Goal: Task Accomplishment & Management: Manage account settings

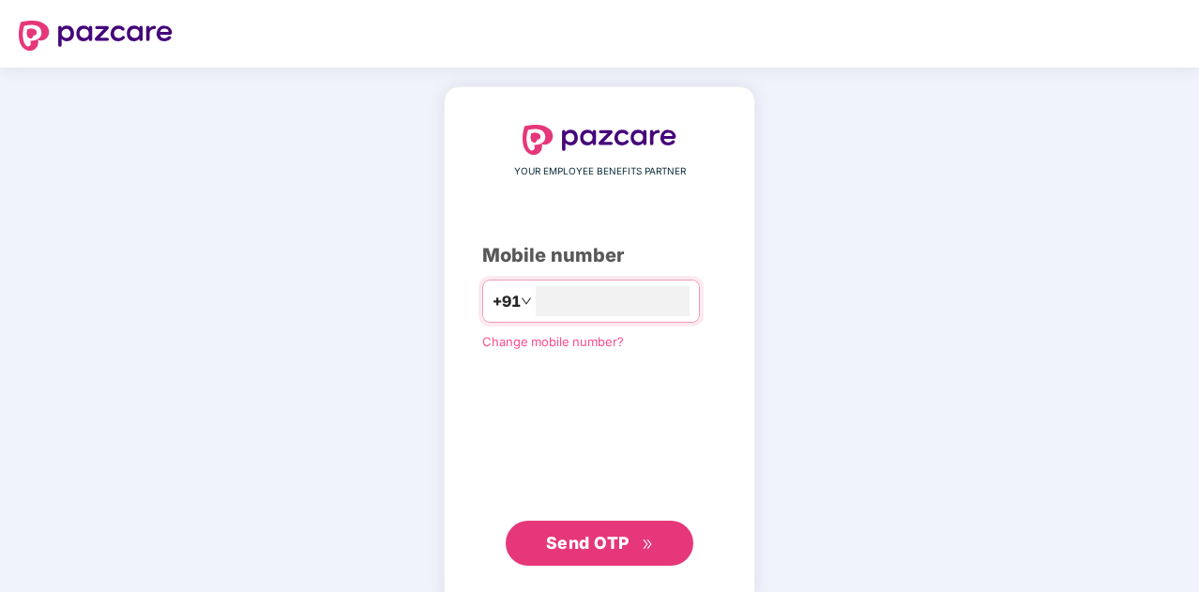
type input "**********"
click at [576, 563] on div "**********" at bounding box center [599, 344] width 311 height 516
click at [595, 539] on span "Send OTP" at bounding box center [587, 541] width 83 height 20
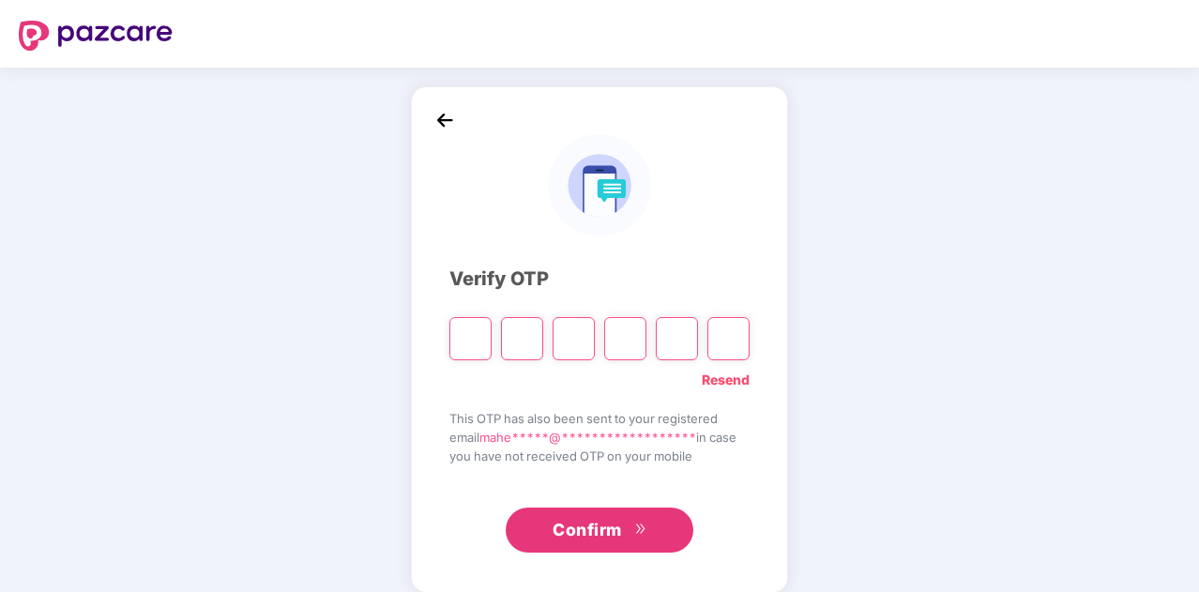
click at [478, 331] on input "Please enter verification code. Digit 1" at bounding box center [470, 338] width 42 height 43
type input "*"
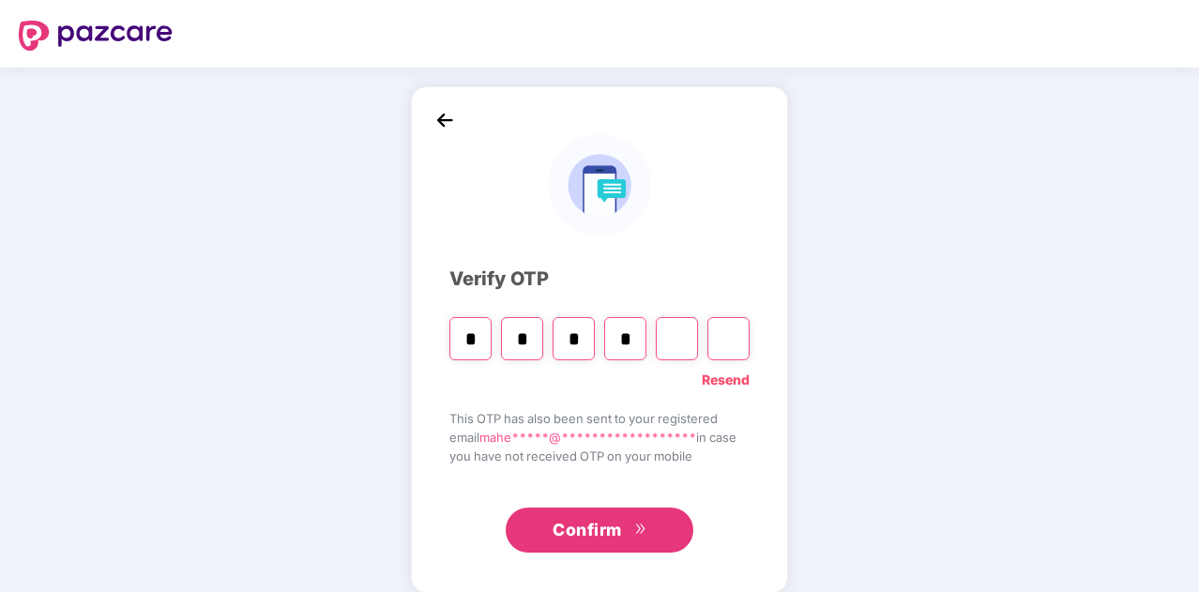
type input "*"
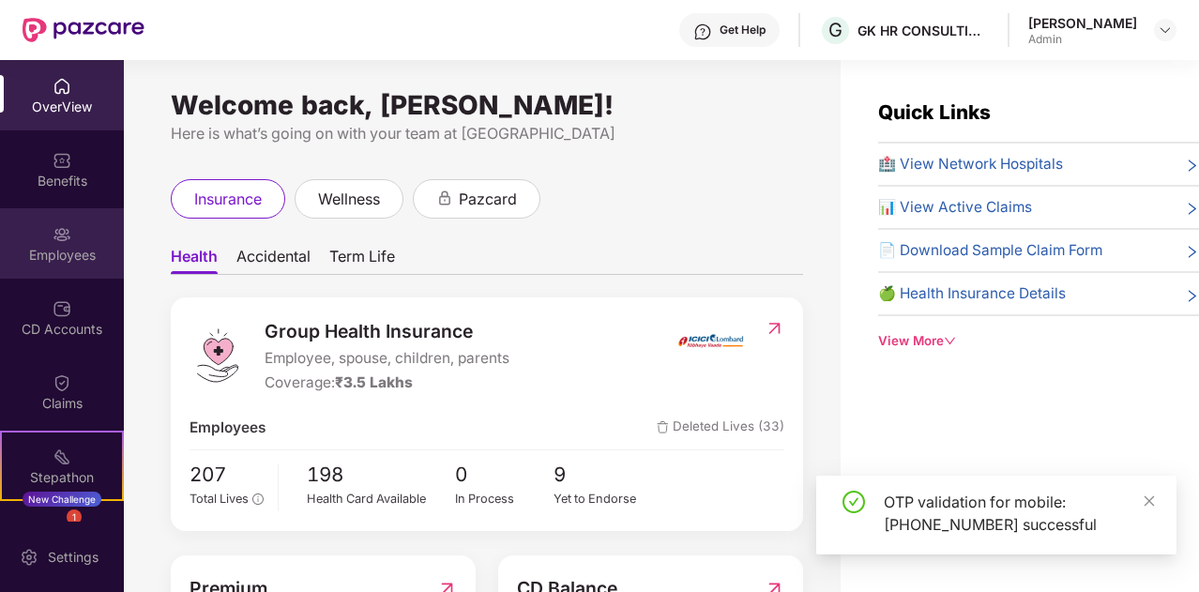
click at [60, 237] on img at bounding box center [62, 234] width 19 height 19
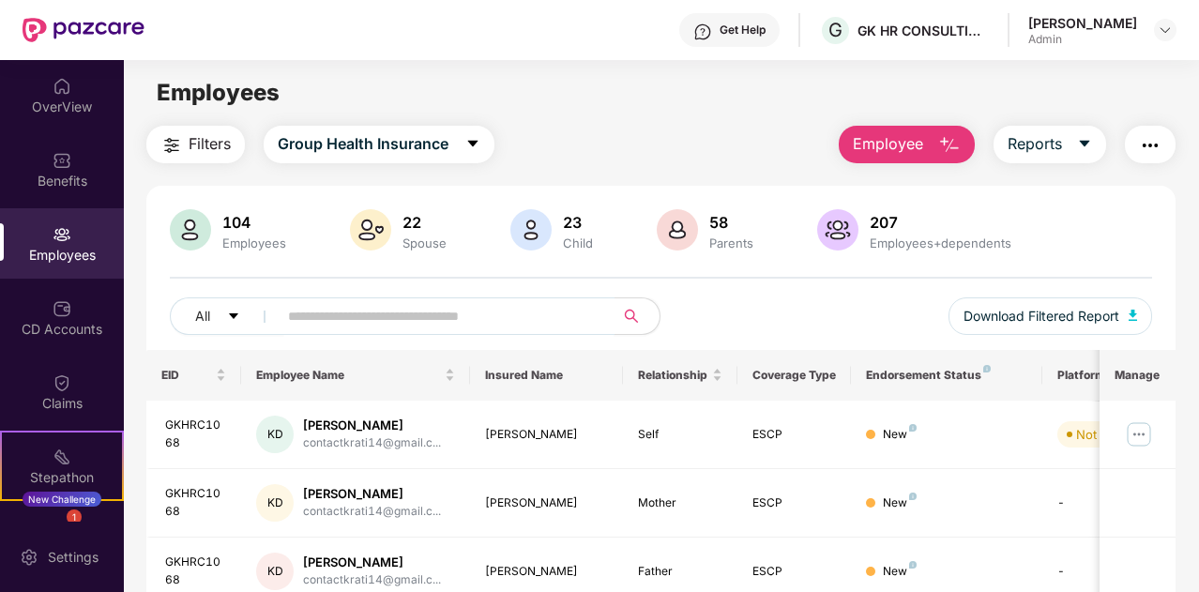
click at [342, 315] on input "text" at bounding box center [438, 316] width 301 height 28
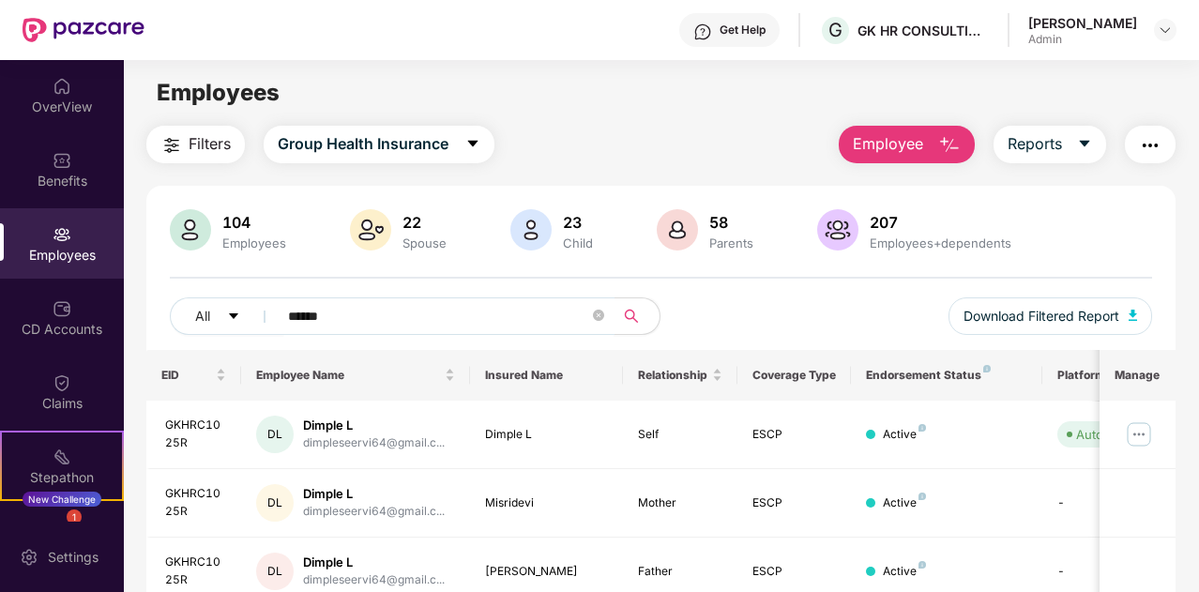
type input "******"
click at [1186, 286] on div "Filters Group Health Insurance Employee Reports 104 Employees 22 Spouse 23 Chil…" at bounding box center [661, 400] width 1074 height 548
click at [1183, 281] on div "Filters Group Health Insurance Employee Reports 104 Employees 22 Spouse 23 Chil…" at bounding box center [661, 400] width 1074 height 548
click at [1137, 429] on img at bounding box center [1139, 434] width 30 height 30
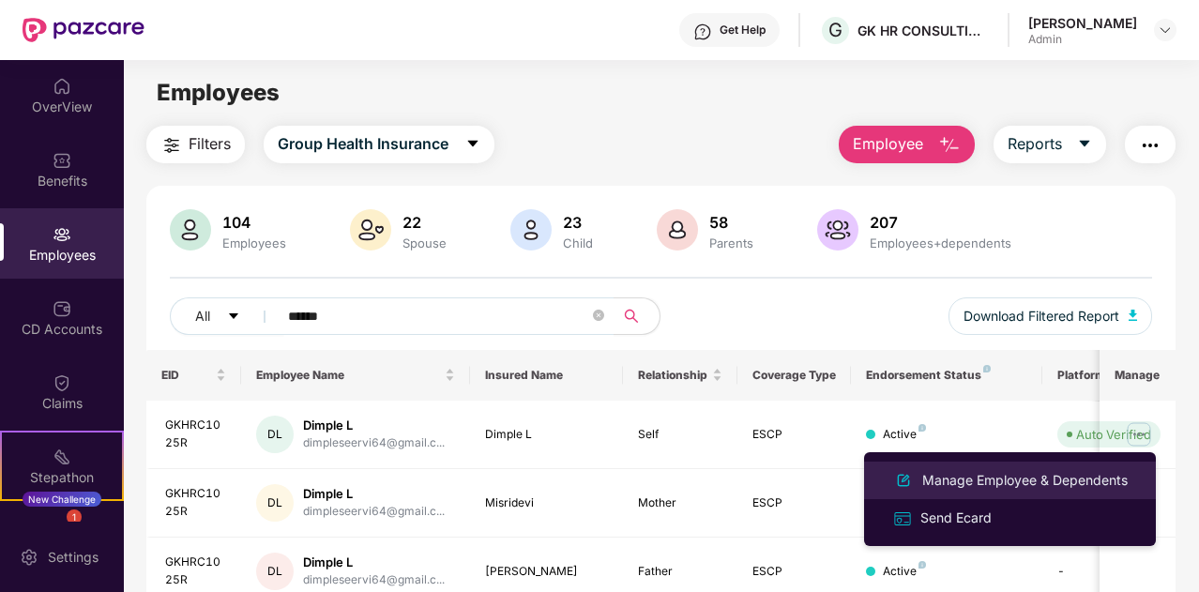
click at [985, 481] on div "Manage Employee & Dependents" at bounding box center [1024, 480] width 213 height 21
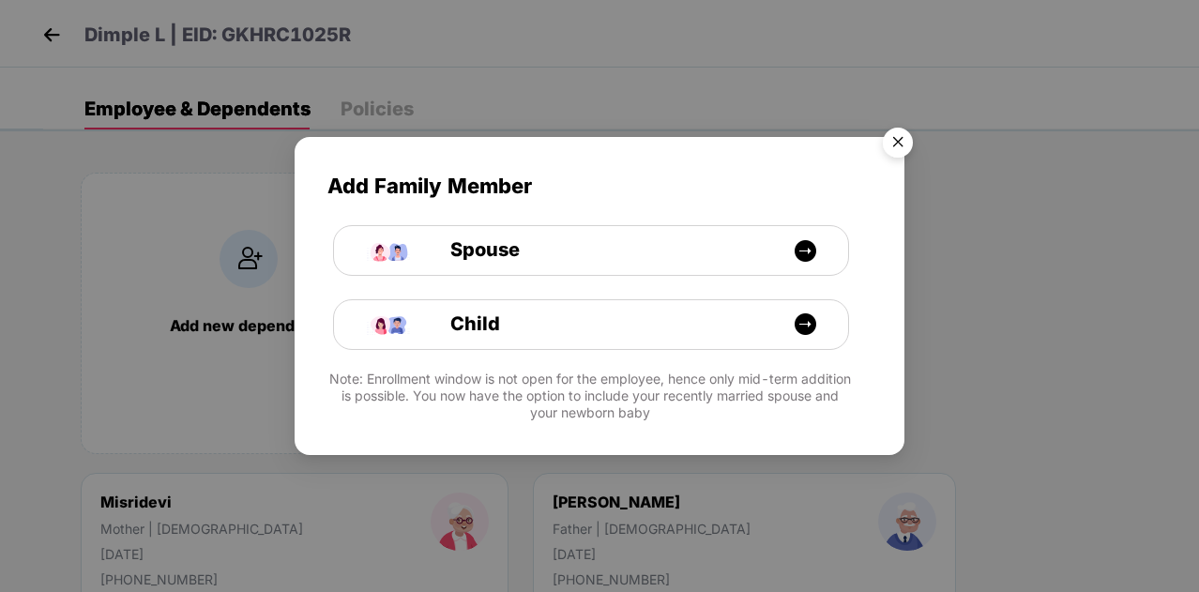
click at [896, 145] on img "Close" at bounding box center [898, 145] width 53 height 53
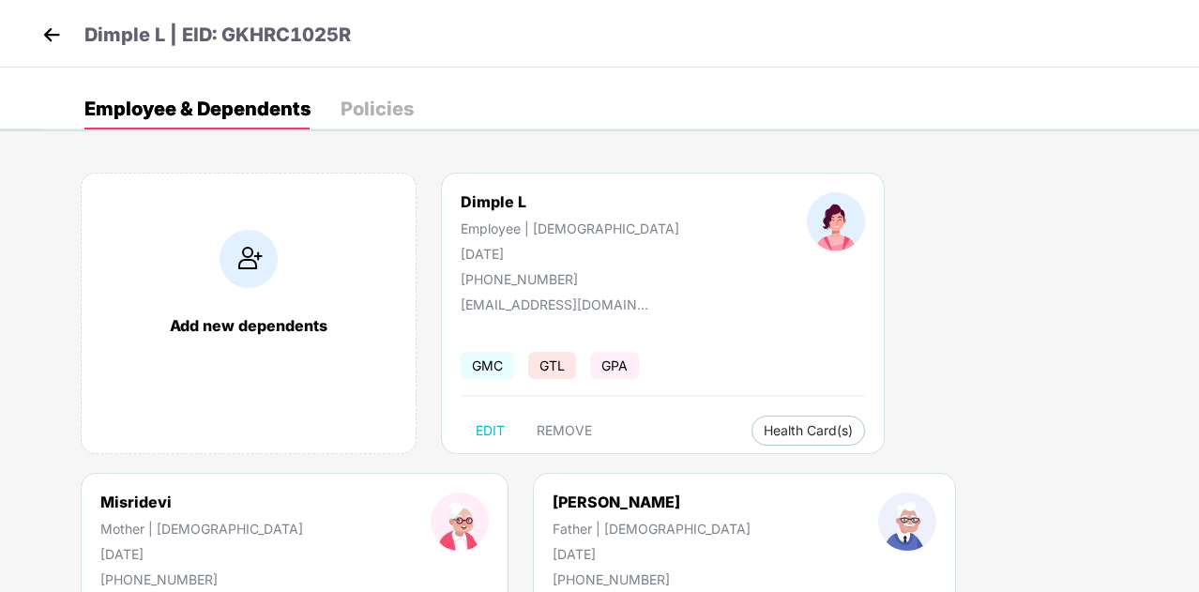
click at [51, 26] on img at bounding box center [52, 35] width 28 height 28
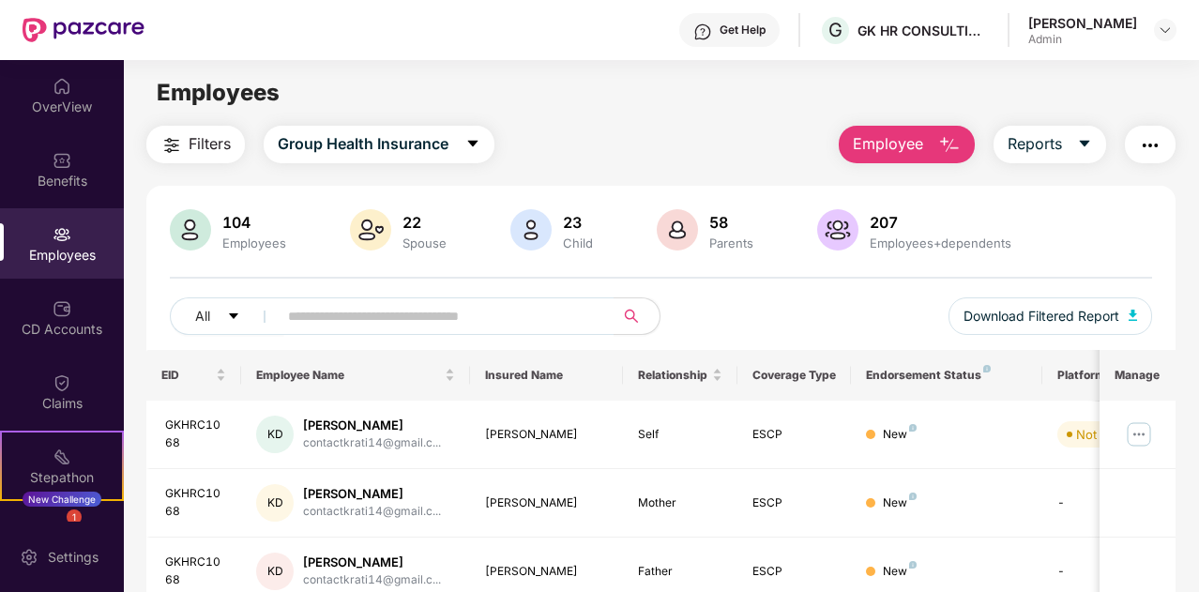
click at [66, 244] on div "Employees" at bounding box center [62, 243] width 124 height 70
click at [463, 322] on input "text" at bounding box center [438, 316] width 301 height 28
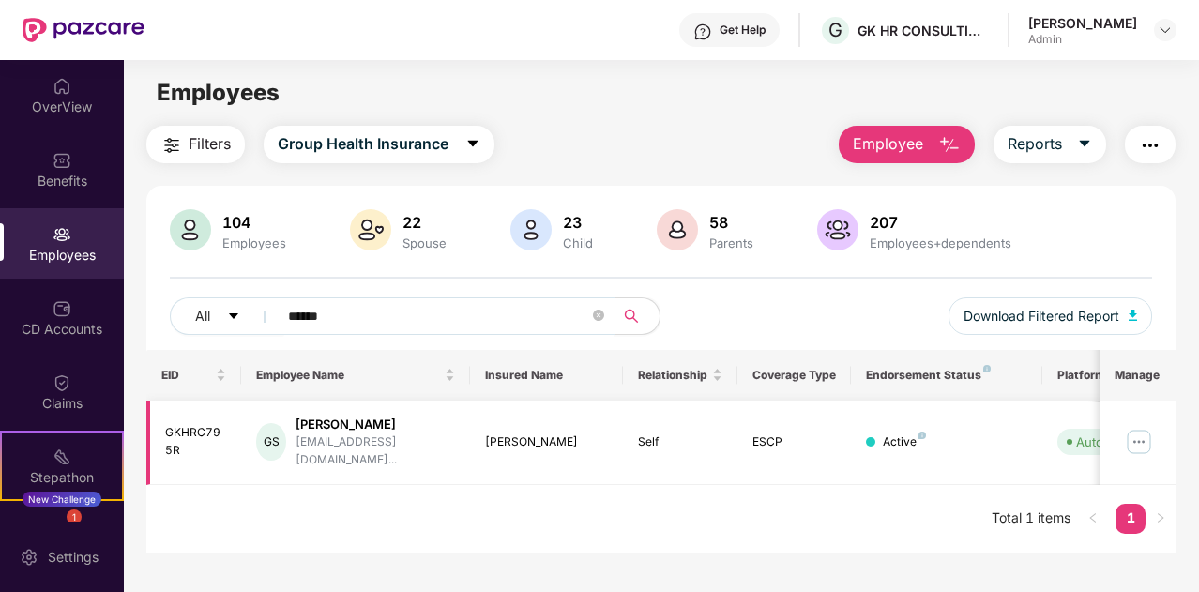
type input "******"
click at [1150, 432] on img at bounding box center [1139, 442] width 30 height 30
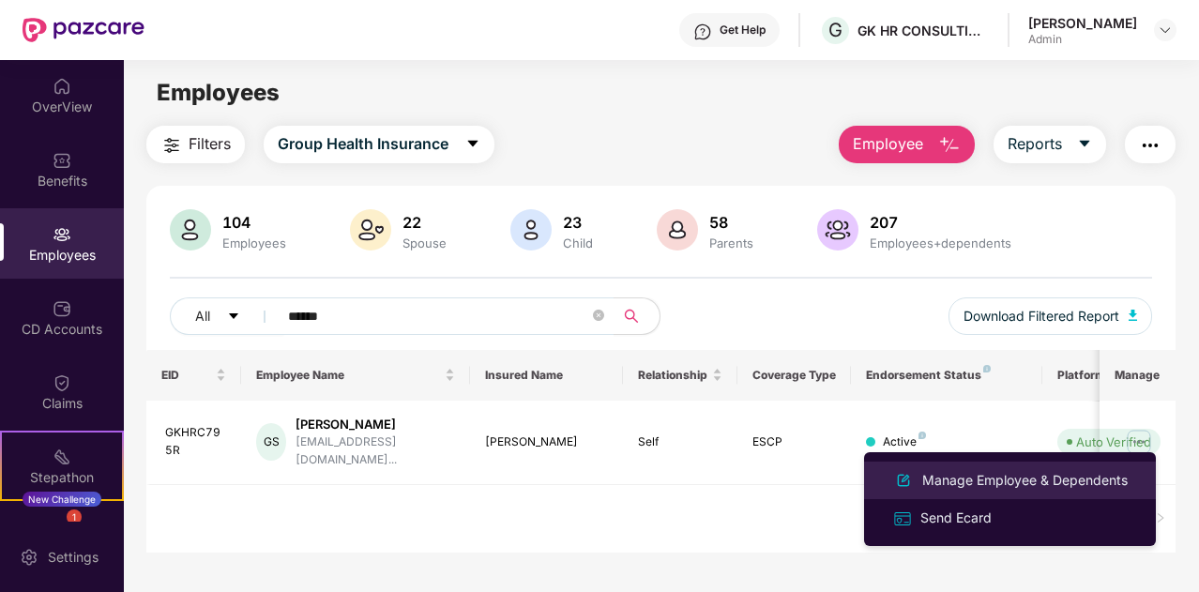
click at [985, 483] on div "Manage Employee & Dependents" at bounding box center [1024, 480] width 213 height 21
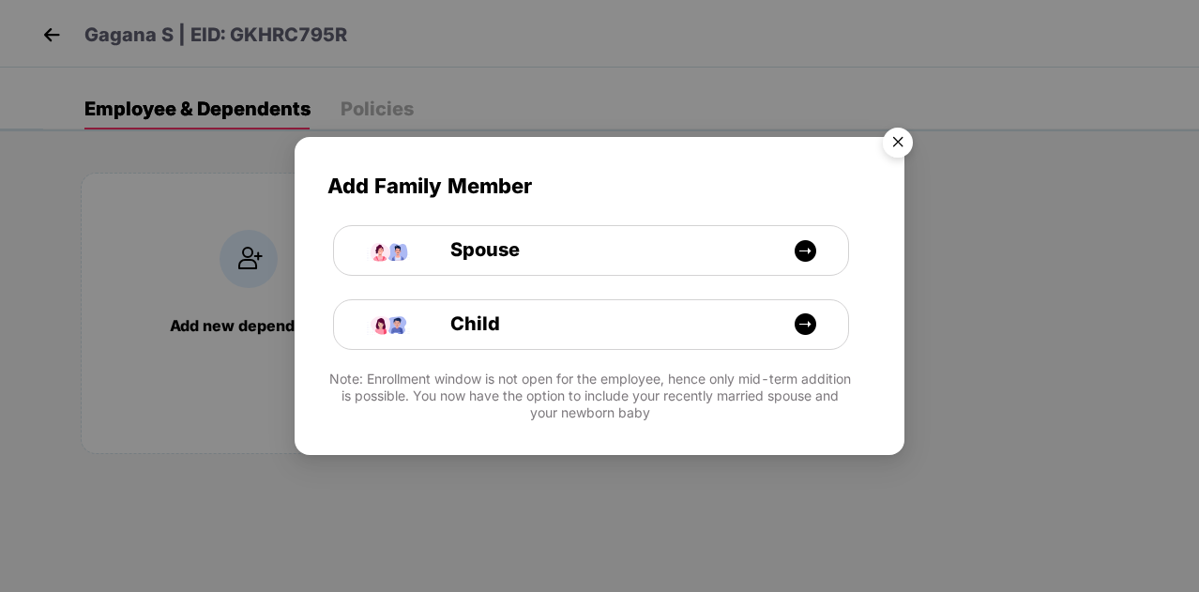
click at [903, 138] on img "Close" at bounding box center [898, 145] width 53 height 53
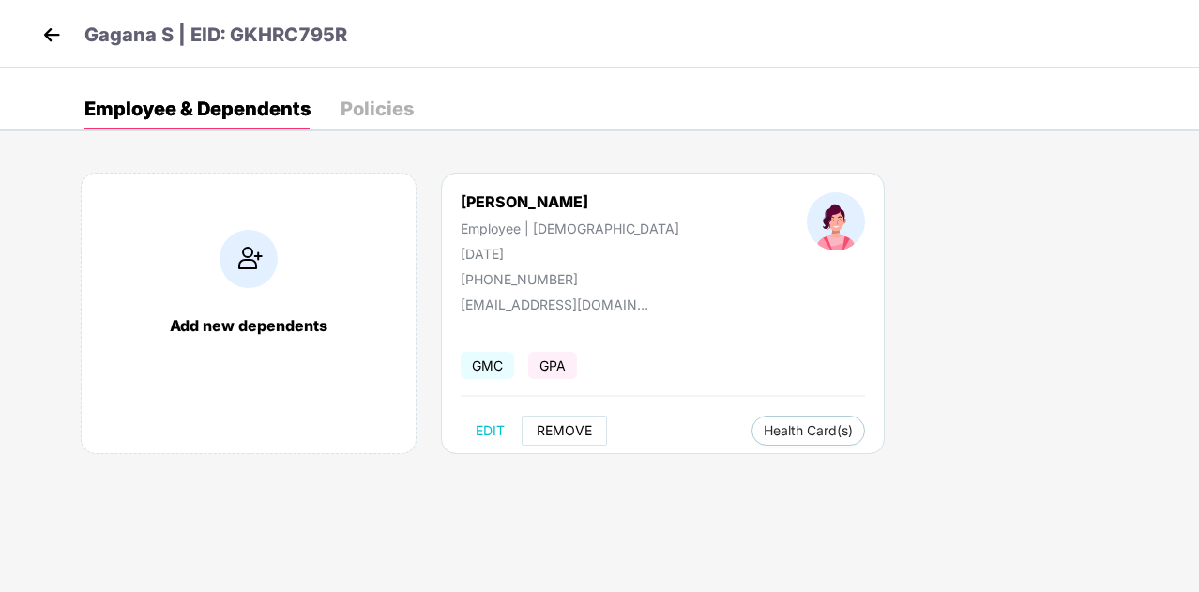
click at [557, 433] on span "REMOVE" at bounding box center [564, 430] width 55 height 15
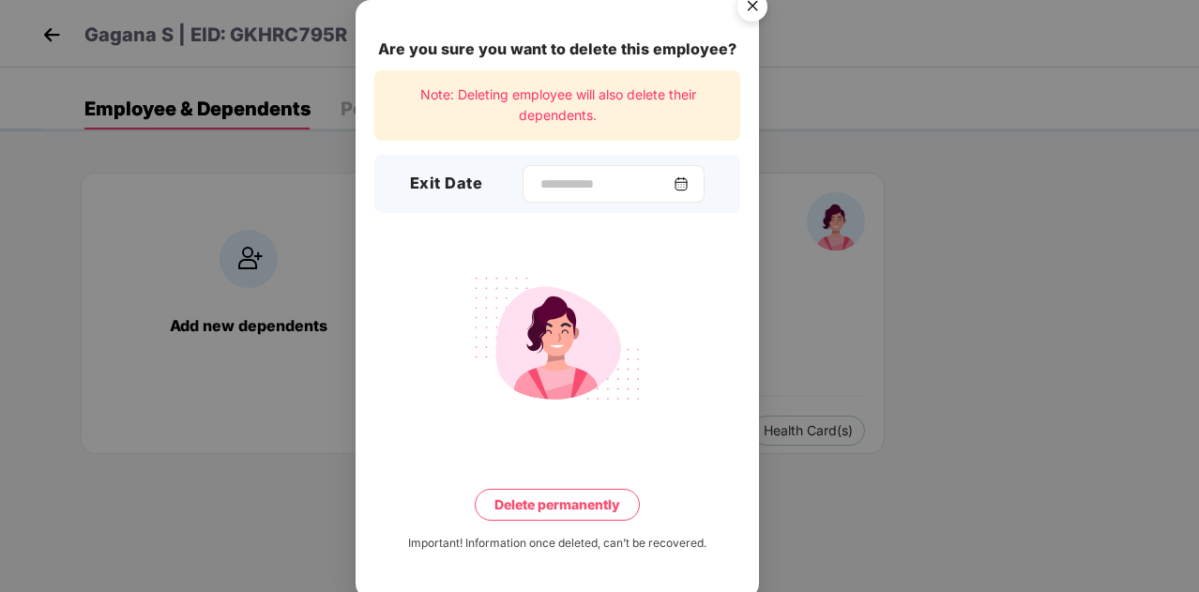
click at [586, 201] on div at bounding box center [614, 184] width 182 height 38
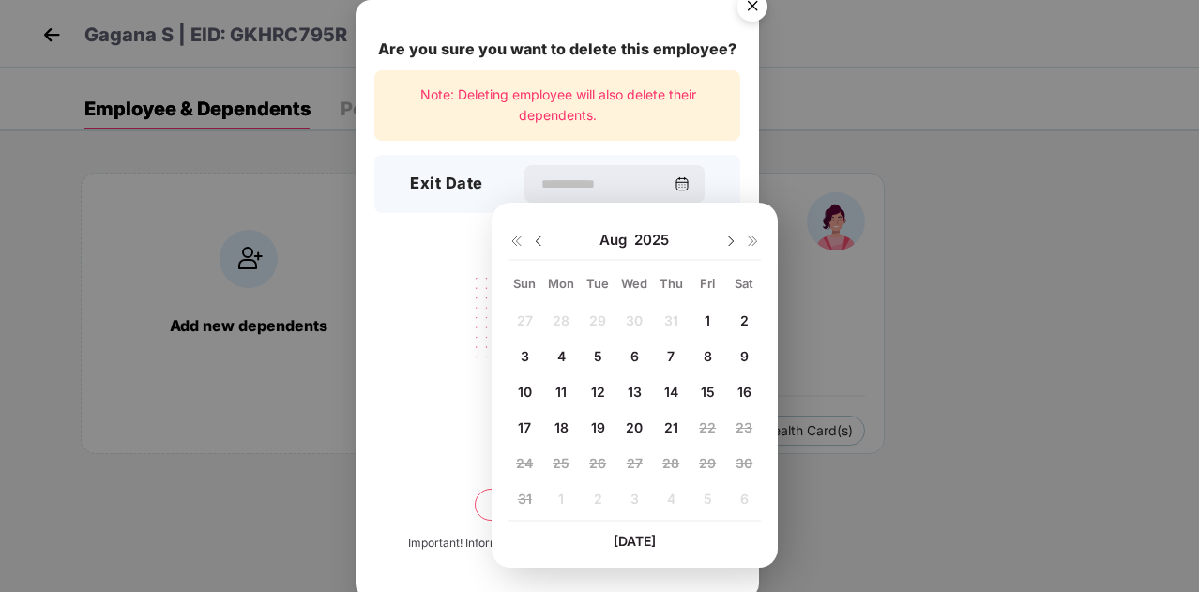
click at [634, 423] on span "20" at bounding box center [634, 427] width 17 height 16
type input "**********"
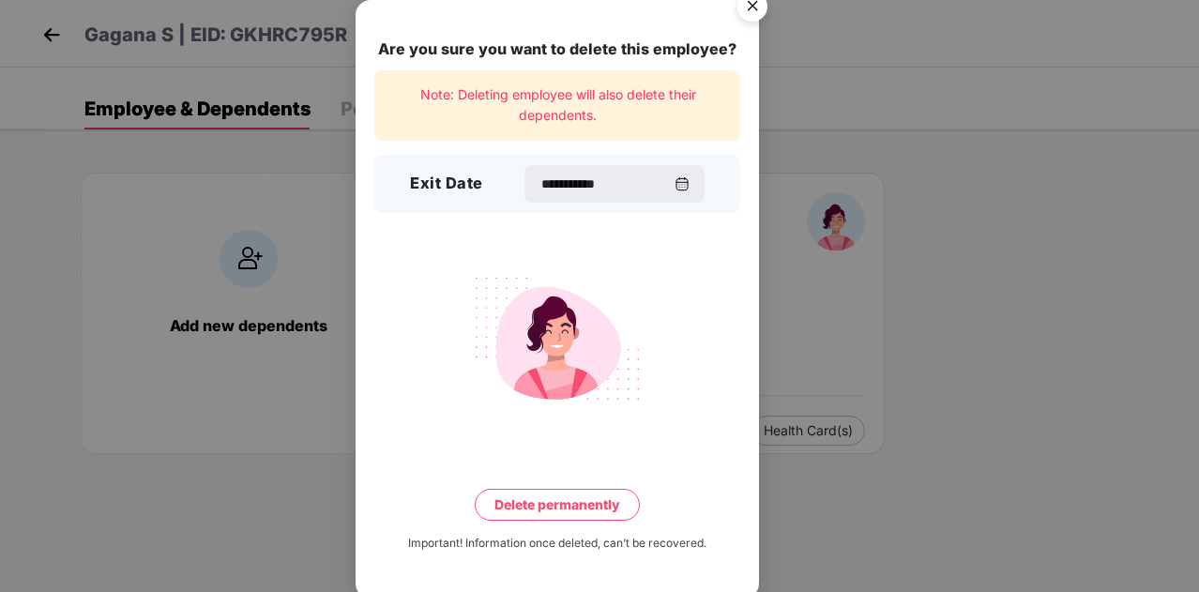
click at [548, 493] on button "Delete permanently" at bounding box center [557, 505] width 165 height 32
